Goal: Navigation & Orientation: Find specific page/section

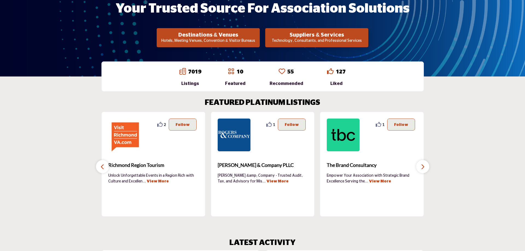
scroll to position [112, 0]
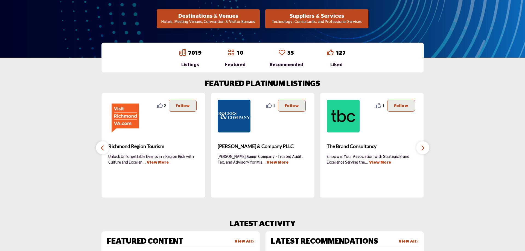
click at [425, 148] on button "button" at bounding box center [422, 147] width 13 height 13
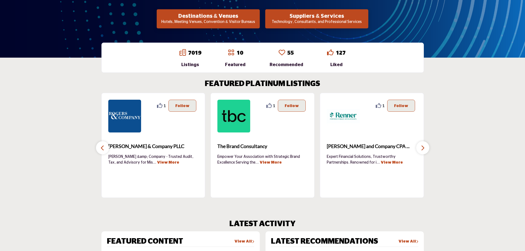
click at [425, 148] on button "button" at bounding box center [422, 147] width 13 height 13
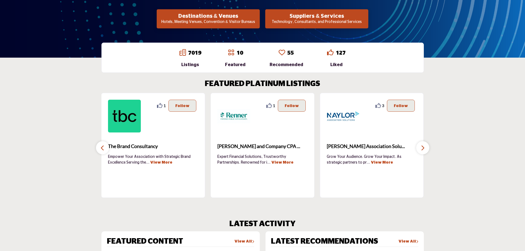
click at [425, 148] on button "button" at bounding box center [422, 147] width 13 height 13
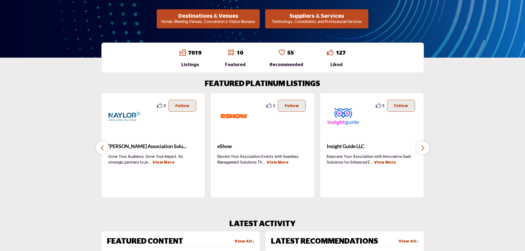
click at [425, 148] on button "button" at bounding box center [422, 147] width 13 height 13
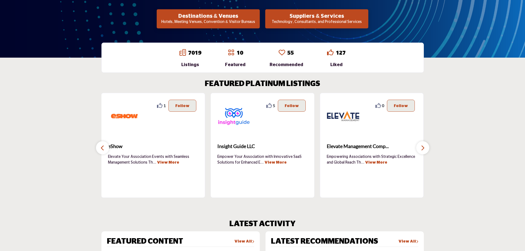
click at [425, 148] on button "button" at bounding box center [422, 147] width 13 height 13
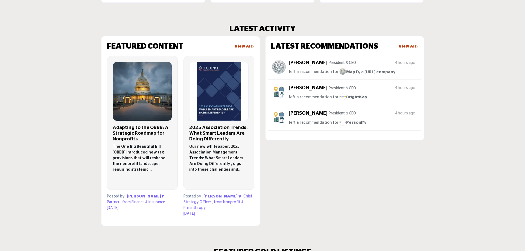
scroll to position [474, 0]
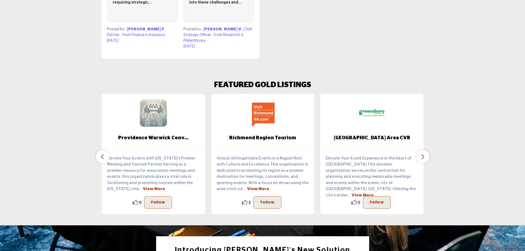
click at [424, 153] on icon "button" at bounding box center [422, 156] width 4 height 7
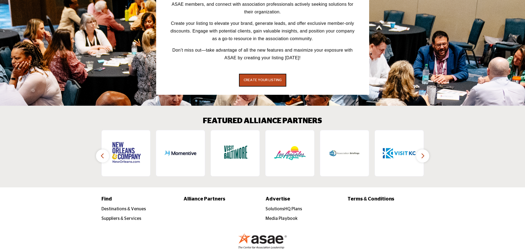
scroll to position [773, 0]
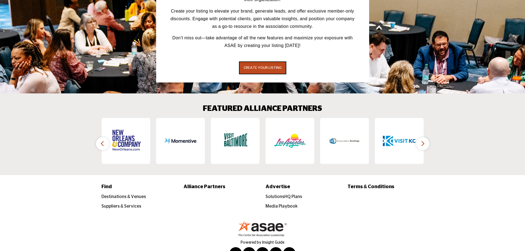
click at [423, 140] on icon "button" at bounding box center [422, 143] width 4 height 7
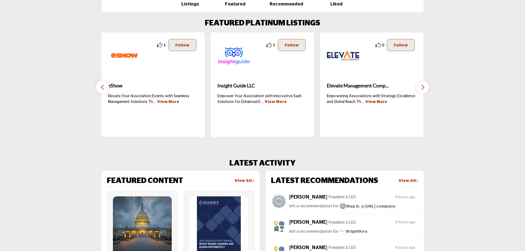
scroll to position [195, 0]
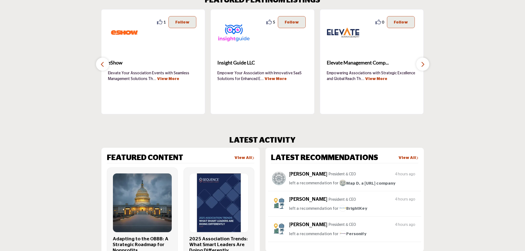
click at [276, 80] on link "View More" at bounding box center [275, 79] width 22 height 4
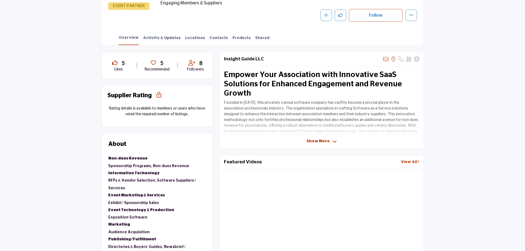
scroll to position [112, 0]
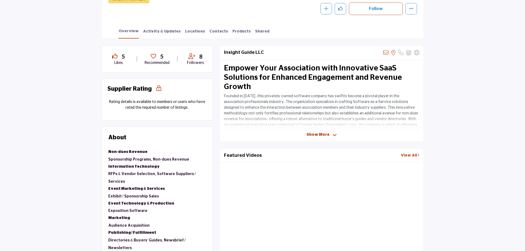
click at [328, 136] on span "Show More" at bounding box center [317, 135] width 23 height 6
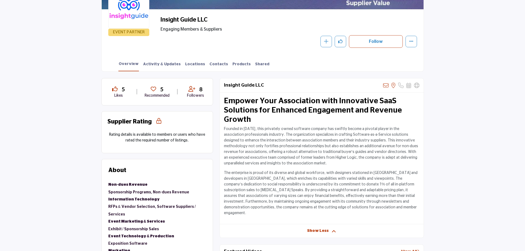
scroll to position [0, 0]
